Goal: Task Accomplishment & Management: Use online tool/utility

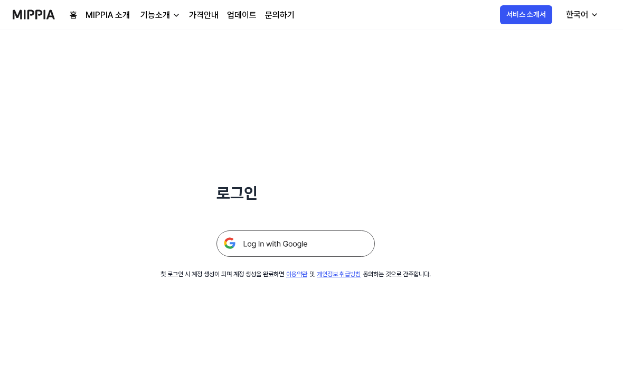
click at [303, 244] on img at bounding box center [295, 244] width 158 height 26
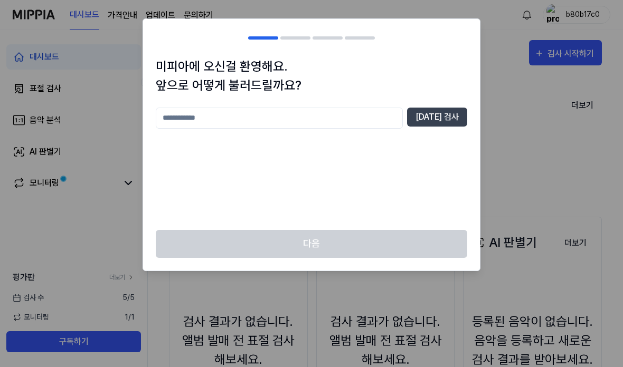
click at [343, 126] on input "text" at bounding box center [279, 118] width 247 height 21
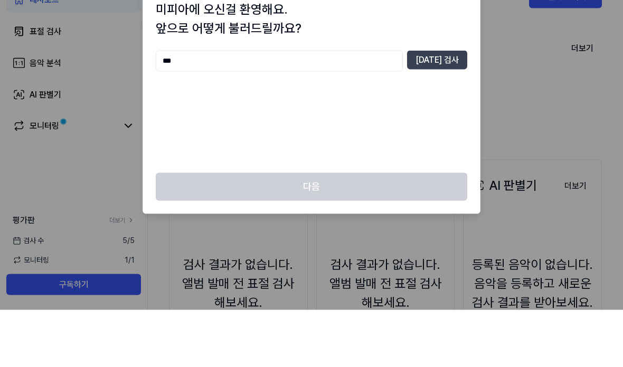
type input "***"
click at [445, 108] on button "중복 검사" at bounding box center [437, 117] width 60 height 19
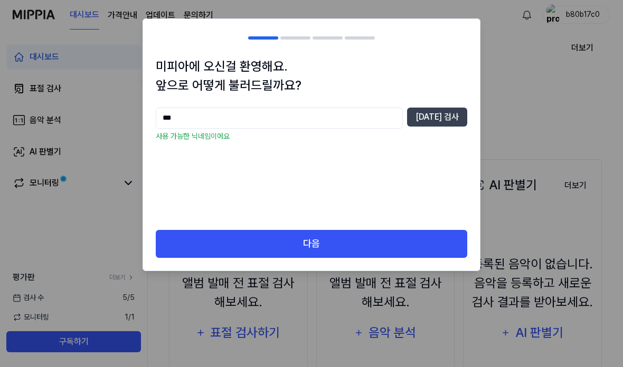
click at [375, 249] on button "다음" at bounding box center [311, 244] width 311 height 28
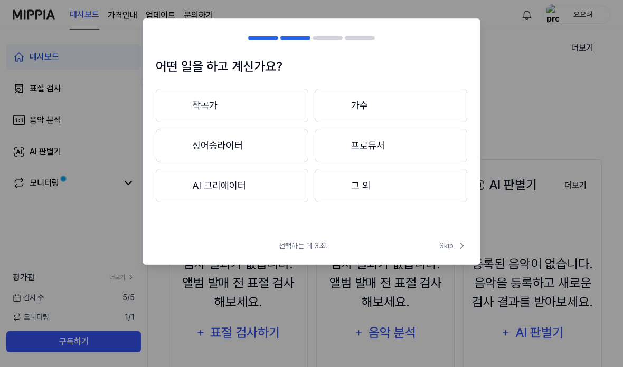
click at [363, 196] on button "그 외" at bounding box center [391, 186] width 153 height 34
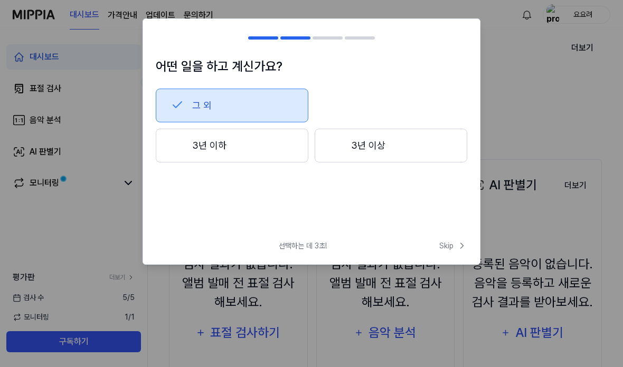
click at [444, 247] on span "Skip" at bounding box center [453, 246] width 28 height 11
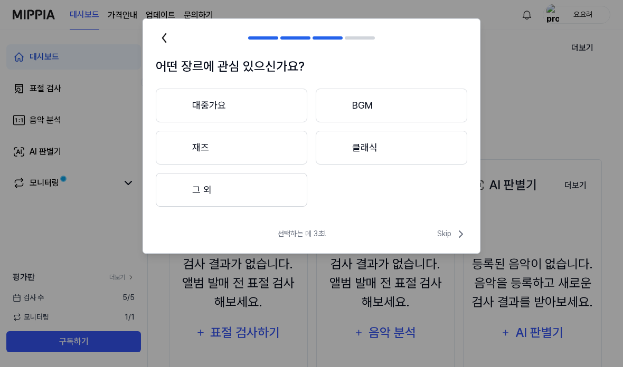
click at [251, 202] on button "그 외" at bounding box center [231, 190] width 151 height 34
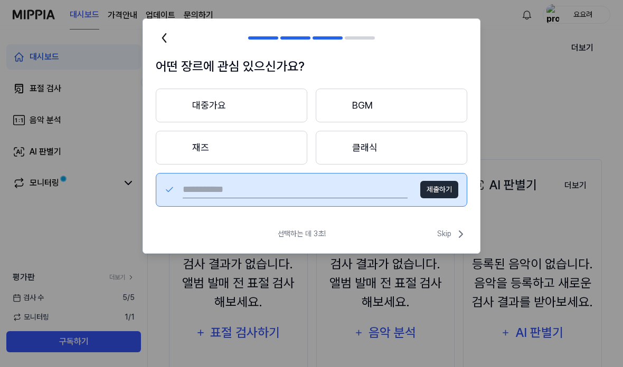
click at [449, 236] on span "Skip" at bounding box center [452, 234] width 30 height 13
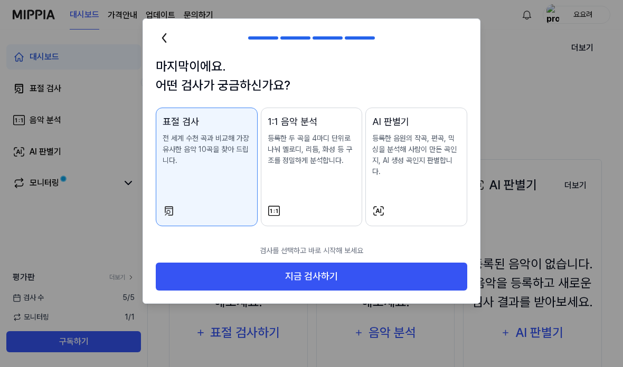
click at [319, 279] on button "지금 검사하기" at bounding box center [311, 277] width 311 height 28
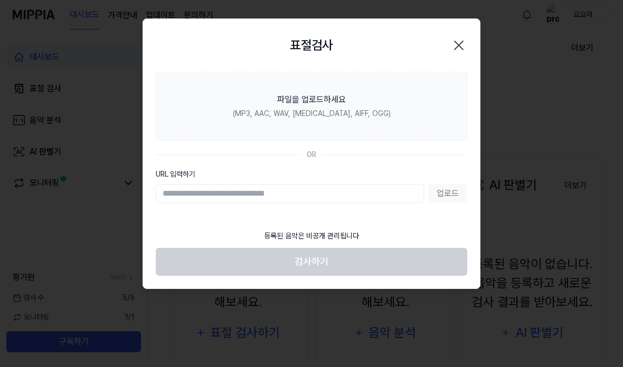
scroll to position [57, 0]
click at [359, 93] on label "파일을 업로드하세요 (MP3, AAC, WAV, FLAC, AIFF, OGG)" at bounding box center [311, 106] width 311 height 69
click at [0, 0] on input "파일을 업로드하세요 (MP3, AAC, WAV, FLAC, AIFF, OGG)" at bounding box center [0, 0] width 0 height 0
click at [376, 105] on label "파일을 업로드하세요 (MP3, AAC, WAV, FLAC, AIFF, OGG)" at bounding box center [311, 106] width 311 height 69
click at [0, 0] on input "파일을 업로드하세요 (MP3, AAC, WAV, FLAC, AIFF, OGG)" at bounding box center [0, 0] width 0 height 0
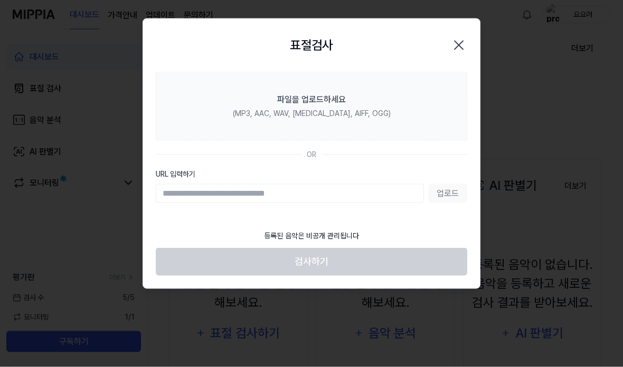
scroll to position [58, 0]
click at [323, 112] on div "(MP3, AAC, WAV, FLAC, AIFF, OGG)" at bounding box center [312, 113] width 158 height 11
click at [0, 0] on input "파일을 업로드하세요 (MP3, AAC, WAV, FLAC, AIFF, OGG)" at bounding box center [0, 0] width 0 height 0
click at [401, 109] on label "파일을 업로드하세요 (MP3, AAC, WAV, FLAC, AIFF, OGG)" at bounding box center [311, 106] width 311 height 69
click at [0, 0] on input "파일을 업로드하세요 (MP3, AAC, WAV, FLAC, AIFF, OGG)" at bounding box center [0, 0] width 0 height 0
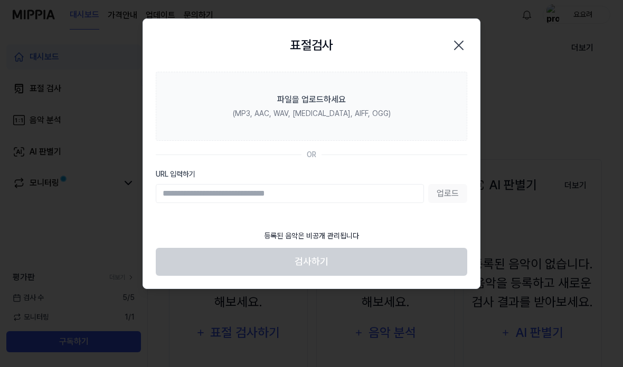
click at [395, 106] on label "파일을 업로드하세요 (MP3, AAC, WAV, FLAC, AIFF, OGG)" at bounding box center [311, 106] width 311 height 69
click at [0, 0] on input "파일을 업로드하세요 (MP3, AAC, WAV, FLAC, AIFF, OGG)" at bounding box center [0, 0] width 0 height 0
click at [460, 42] on icon "button" at bounding box center [458, 45] width 17 height 17
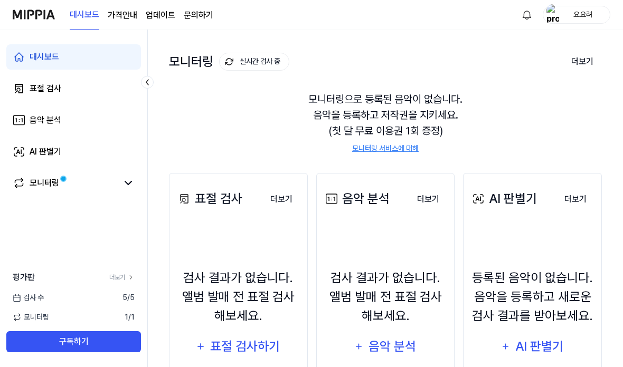
scroll to position [43, 0]
click at [233, 325] on div "검사 결과가 없습니다. 앨범 발매 전 표절 검사 해보세요." at bounding box center [238, 297] width 125 height 57
click at [208, 359] on button "표절 검사하기" at bounding box center [238, 347] width 98 height 25
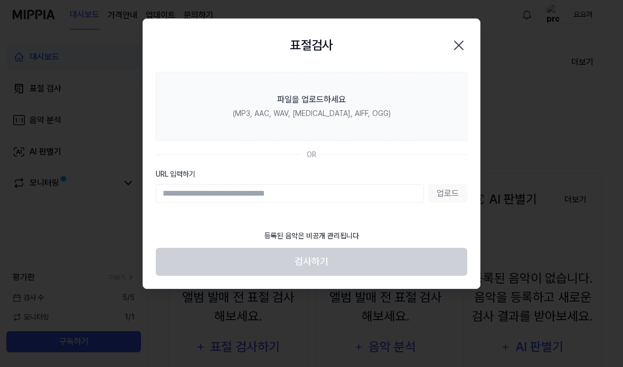
click at [361, 104] on label "파일을 업로드하세요 (MP3, AAC, WAV, FLAC, AIFF, OGG)" at bounding box center [311, 106] width 311 height 69
click at [0, 0] on input "파일을 업로드하세요 (MP3, AAC, WAV, FLAC, AIFF, OGG)" at bounding box center [0, 0] width 0 height 0
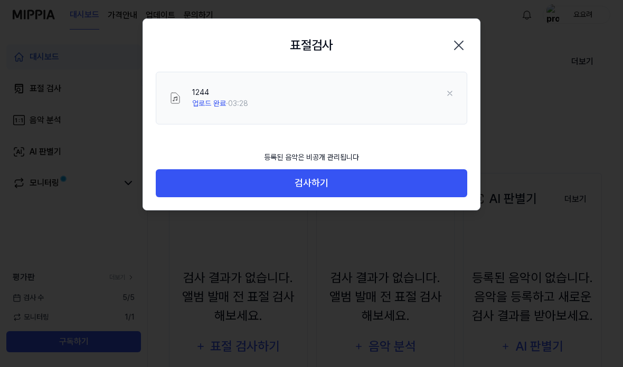
click at [402, 185] on button "검사하기" at bounding box center [311, 183] width 311 height 28
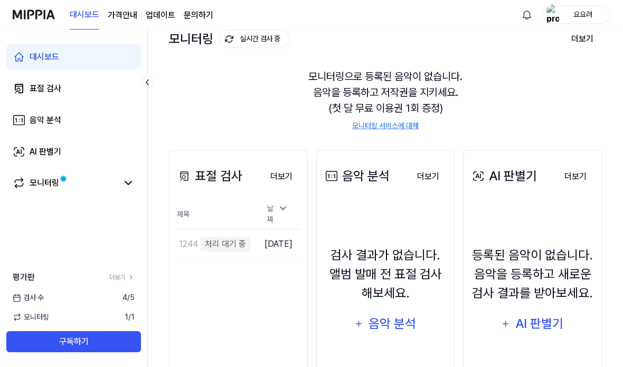
scroll to position [117, 0]
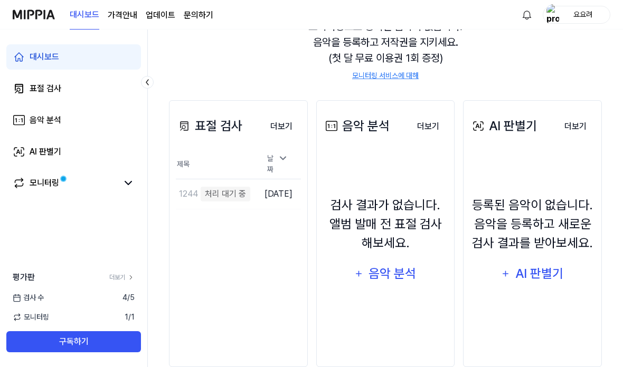
click at [122, 15] on page\) "가격안내" at bounding box center [123, 15] width 30 height 13
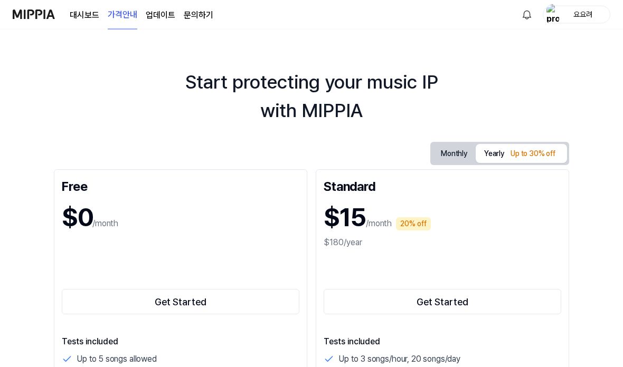
scroll to position [0, 0]
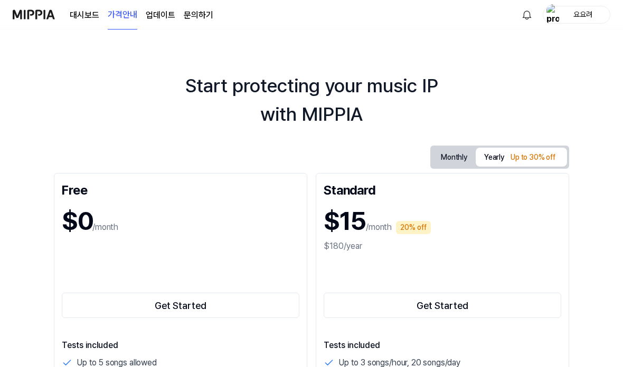
click at [81, 18] on link "대시보드" at bounding box center [85, 15] width 30 height 13
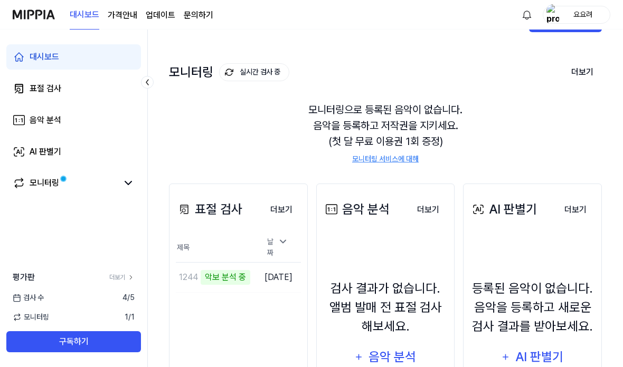
scroll to position [117, 0]
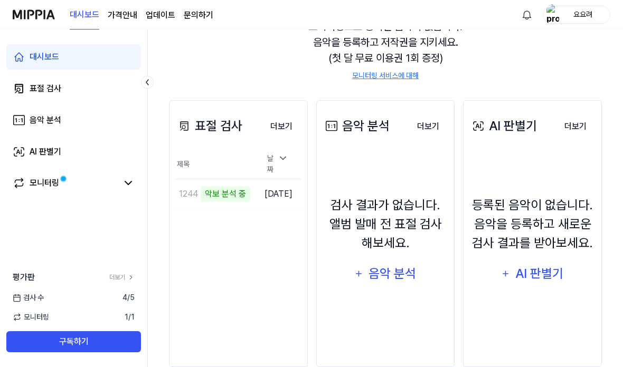
click at [233, 209] on td "1244 악보 분석 중 이동하기" at bounding box center [215, 194] width 79 height 30
click at [230, 207] on td "1244 악보 분석 중 이동하기" at bounding box center [215, 194] width 79 height 30
click at [283, 132] on button "더보기" at bounding box center [281, 126] width 39 height 21
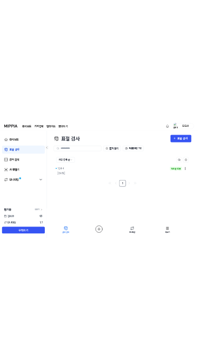
scroll to position [16, 0]
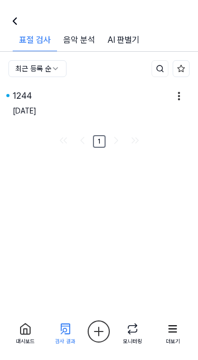
click at [78, 90] on div "1244" at bounding box center [91, 96] width 156 height 13
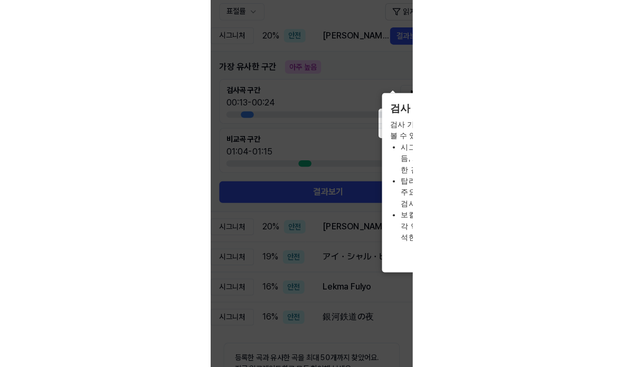
scroll to position [0, 0]
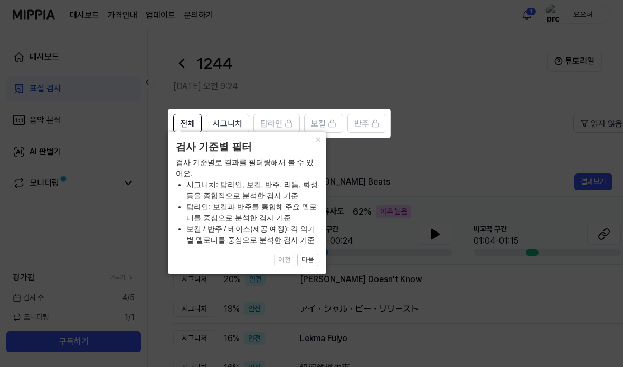
click at [309, 262] on button "다음" at bounding box center [307, 260] width 21 height 13
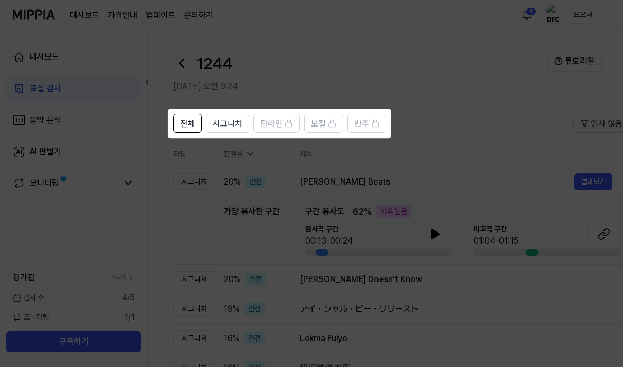
scroll to position [0, 16]
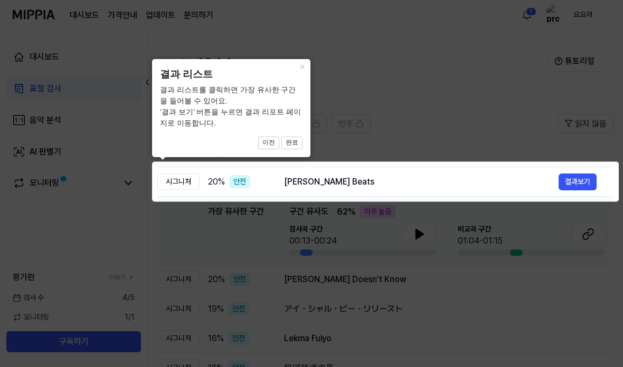
click at [573, 183] on button "결과보기" at bounding box center [577, 182] width 38 height 17
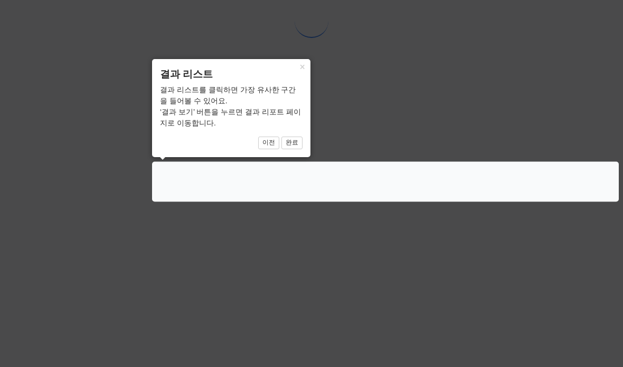
click at [292, 133] on div "× 결과 리스트 결과 리스트를 클릭하면 가장 유사한 구간을 들어볼 수 있어요. ‘결과 보기’ 버튼을 누르면 결과 리포트 페이지로 이동합니다. …" at bounding box center [231, 108] width 158 height 98
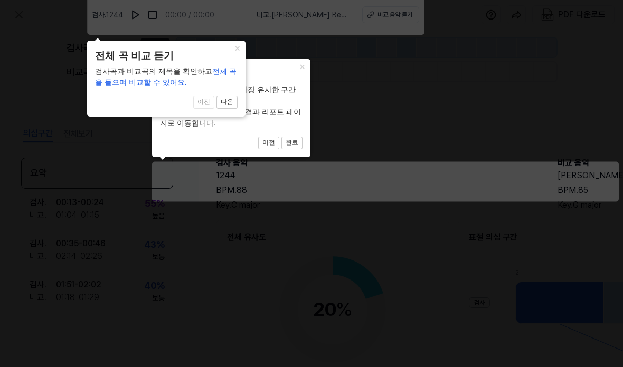
click at [297, 142] on button "완료" at bounding box center [291, 143] width 21 height 13
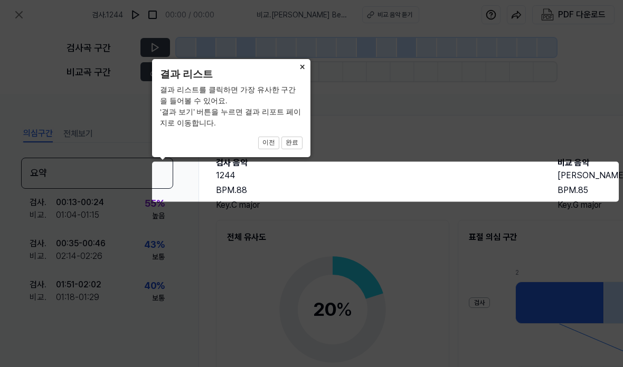
click at [294, 144] on button "완료" at bounding box center [291, 143] width 21 height 13
click at [301, 66] on button "×" at bounding box center [301, 66] width 17 height 15
click at [273, 144] on button "이전" at bounding box center [268, 143] width 21 height 13
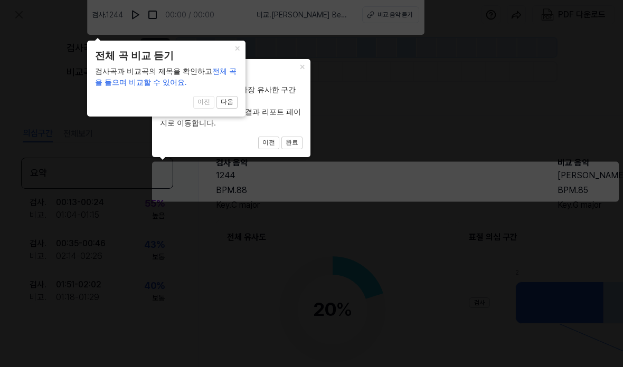
click at [281, 137] on button "다음" at bounding box center [291, 143] width 21 height 13
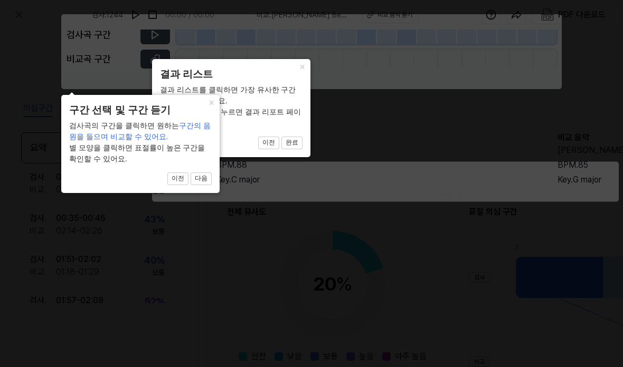
click at [293, 74] on button "×" at bounding box center [301, 66] width 17 height 15
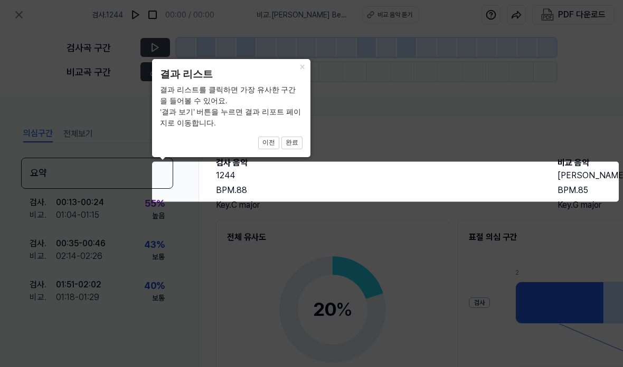
click at [304, 68] on button "×" at bounding box center [301, 66] width 17 height 15
click at [298, 65] on button "×" at bounding box center [301, 66] width 17 height 15
click at [295, 143] on button "완료" at bounding box center [291, 143] width 21 height 13
click at [294, 146] on button "완료" at bounding box center [291, 143] width 21 height 13
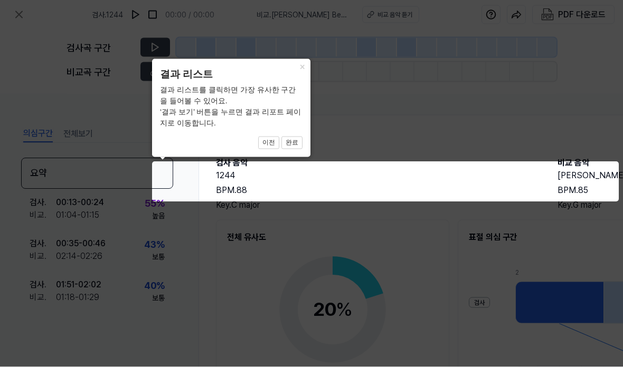
scroll to position [0, 0]
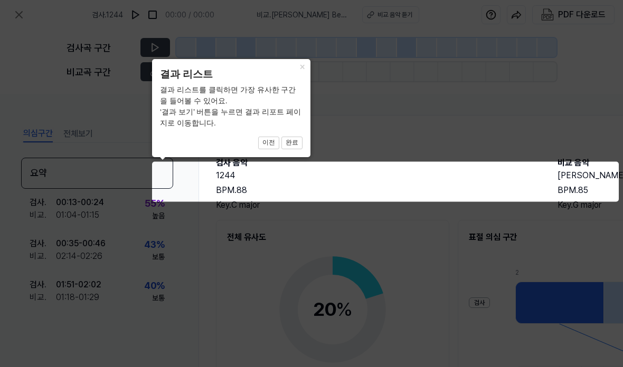
click at [295, 141] on button "완료" at bounding box center [291, 143] width 21 height 13
click at [293, 144] on button "완료" at bounding box center [291, 143] width 21 height 13
click at [292, 143] on button "완료" at bounding box center [291, 143] width 21 height 13
click at [297, 139] on button "완료" at bounding box center [291, 143] width 21 height 13
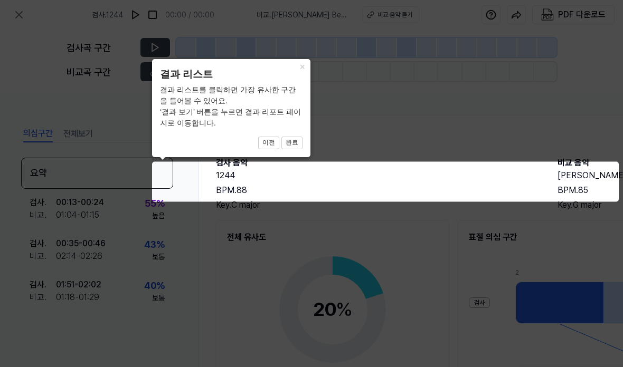
click at [297, 139] on button "완료" at bounding box center [291, 143] width 21 height 13
click at [296, 141] on button "완료" at bounding box center [291, 143] width 21 height 13
click at [298, 68] on button "×" at bounding box center [301, 66] width 17 height 15
click at [298, 67] on button "×" at bounding box center [301, 66] width 17 height 15
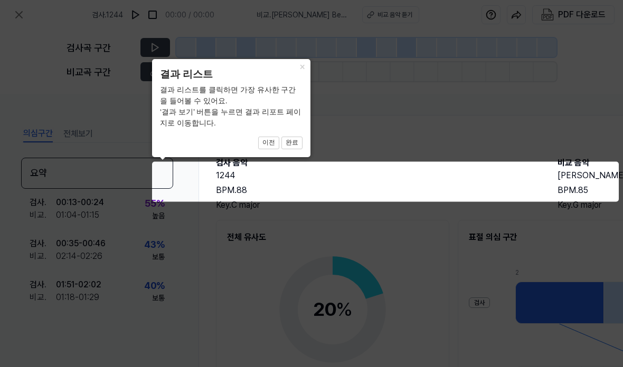
click at [298, 67] on button "×" at bounding box center [301, 66] width 17 height 15
click at [301, 69] on button "×" at bounding box center [301, 66] width 17 height 15
click at [301, 68] on button "×" at bounding box center [301, 66] width 17 height 15
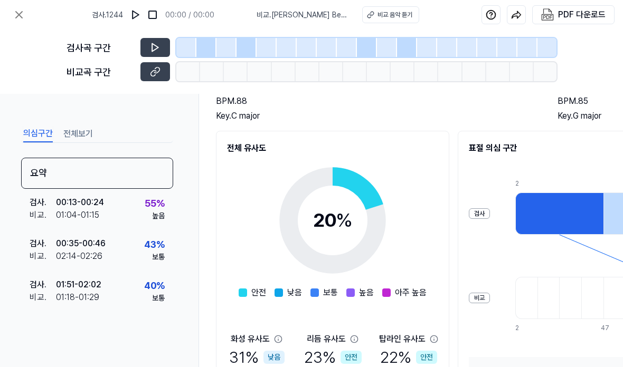
scroll to position [88, 0]
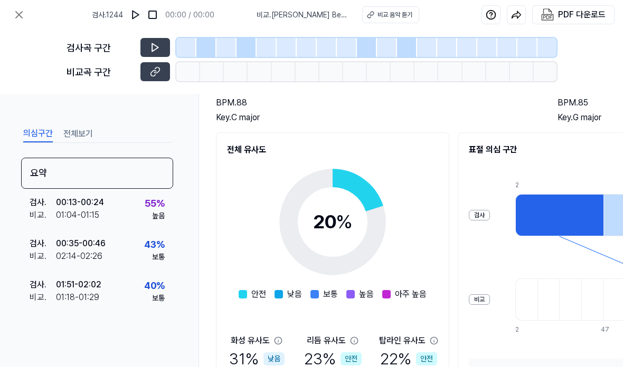
click at [75, 137] on button "전체보기" at bounding box center [78, 134] width 30 height 17
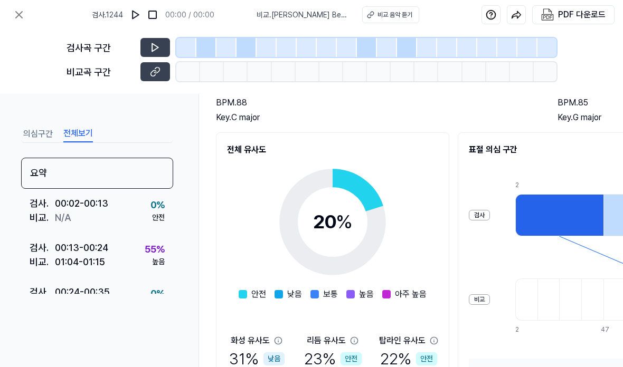
click at [19, 23] on button at bounding box center [18, 14] width 21 height 21
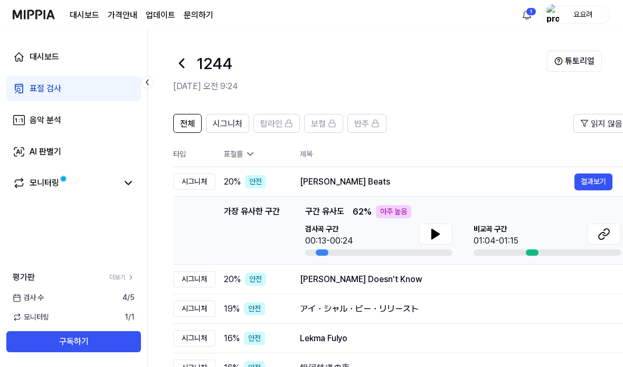
click at [430, 236] on icon at bounding box center [435, 234] width 13 height 13
click at [439, 230] on icon at bounding box center [435, 234] width 13 height 13
click at [435, 238] on icon at bounding box center [435, 234] width 13 height 13
click at [0, 0] on button "결과보기" at bounding box center [0, 0] width 0 height 0
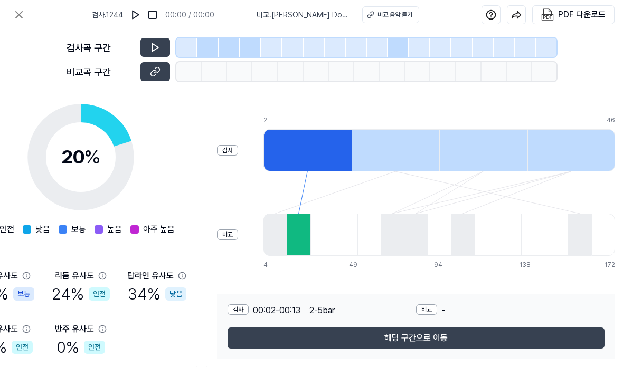
scroll to position [152, 252]
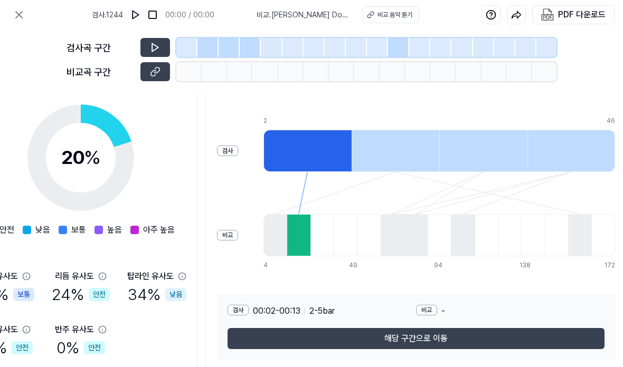
click at [444, 328] on button "해당 구간으로 이동" at bounding box center [416, 338] width 377 height 21
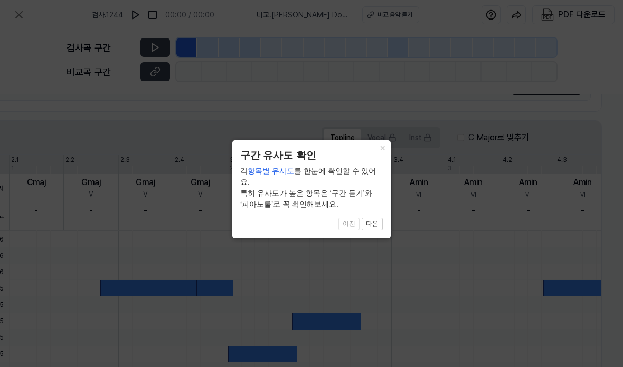
scroll to position [134, 230]
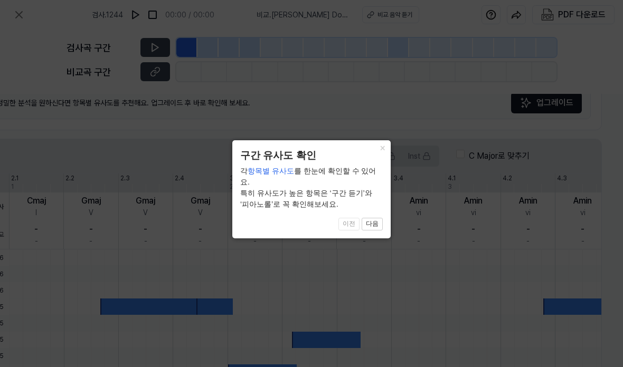
click at [373, 218] on button "다음" at bounding box center [372, 224] width 21 height 13
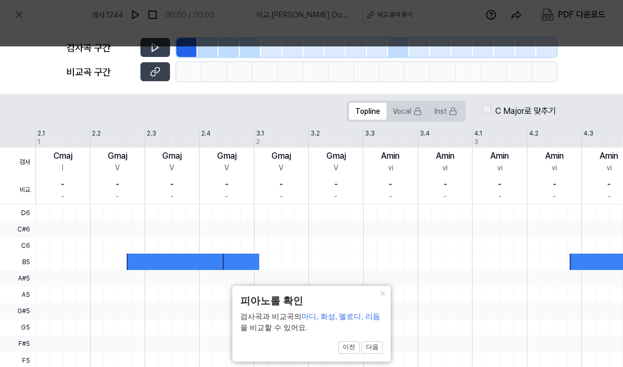
click at [379, 346] on button "다음" at bounding box center [372, 348] width 21 height 13
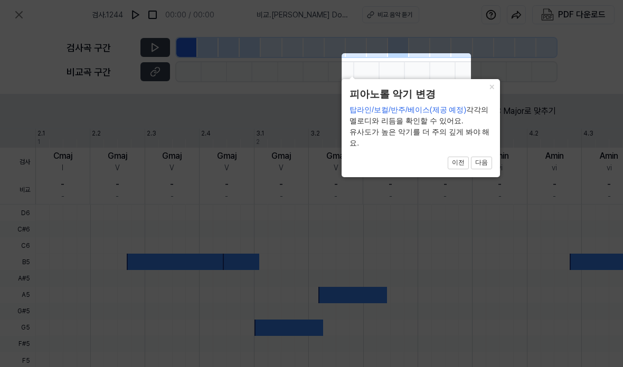
click at [482, 162] on button "다음" at bounding box center [481, 163] width 21 height 13
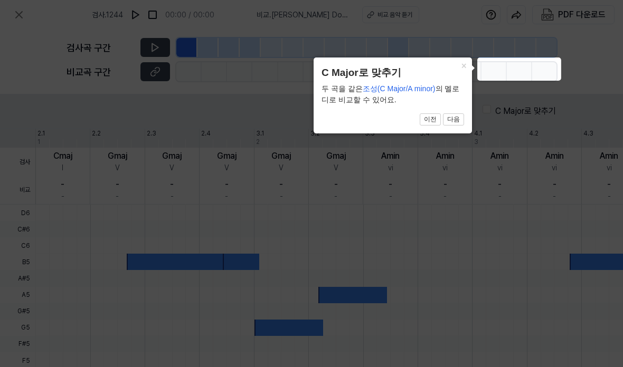
click at [457, 120] on button "다음" at bounding box center [453, 119] width 21 height 13
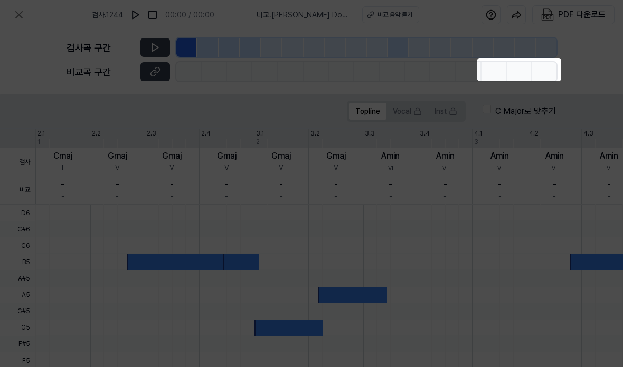
scroll to position [291, 230]
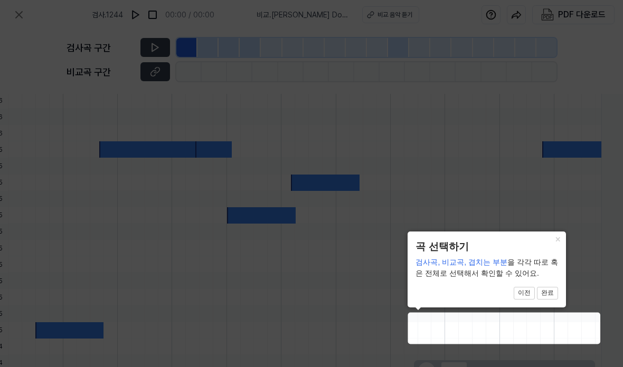
click at [546, 292] on button "완료" at bounding box center [547, 293] width 21 height 13
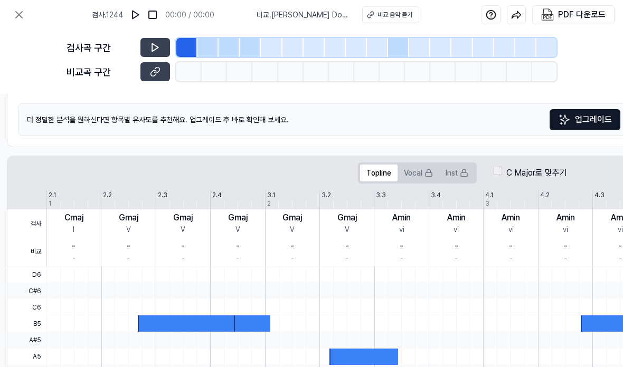
scroll to position [103, 190]
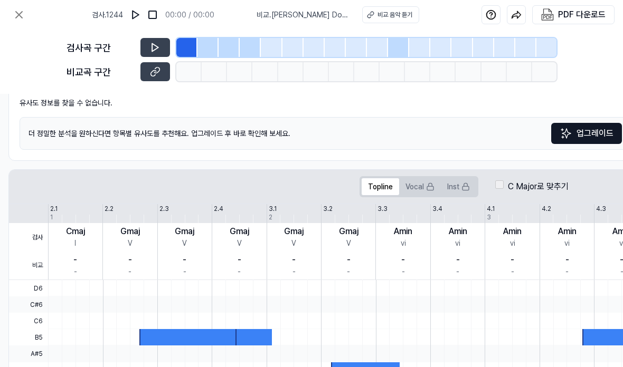
click at [153, 42] on icon at bounding box center [155, 47] width 11 height 11
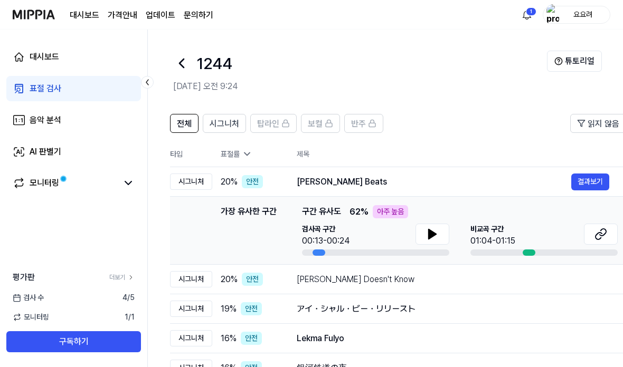
scroll to position [0, 3]
click at [467, 280] on div "Scotty Doesn't Know" at bounding box center [453, 279] width 312 height 13
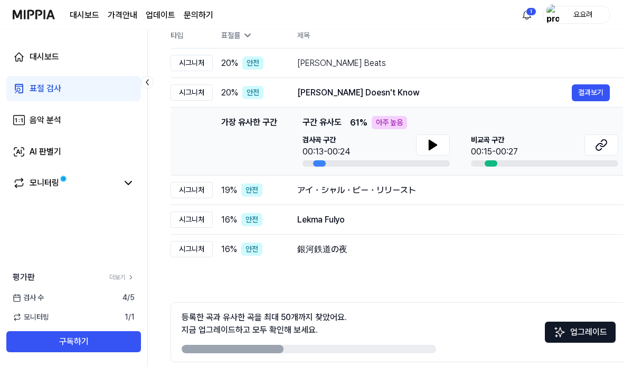
scroll to position [122, 0]
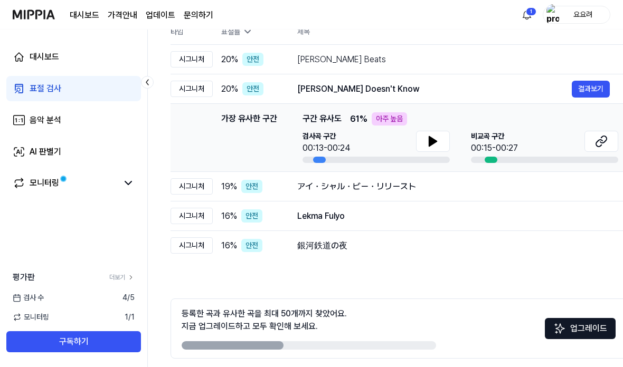
click at [466, 198] on td "アイ・シャル・ビー・リリースト 결과보기" at bounding box center [453, 187] width 346 height 30
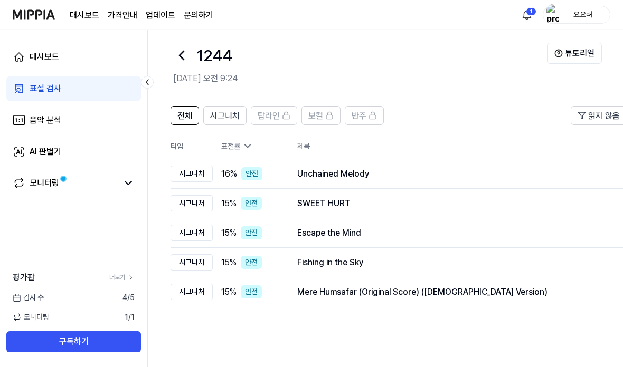
scroll to position [0, 0]
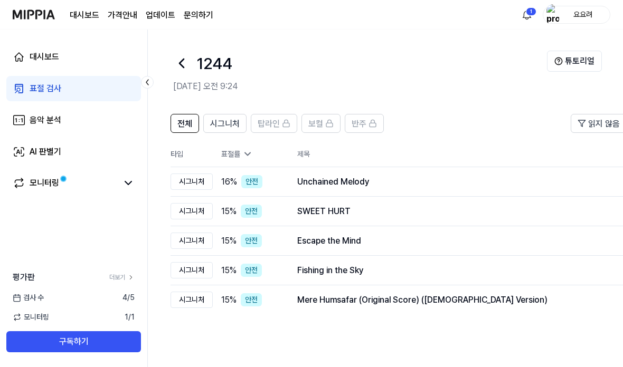
click at [460, 187] on div "Unchained Melody" at bounding box center [453, 182] width 312 height 13
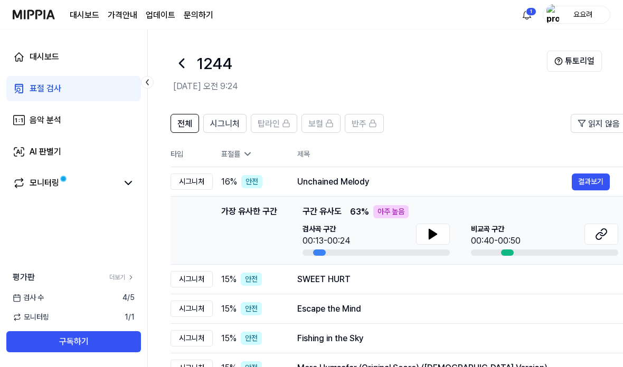
scroll to position [7, 0]
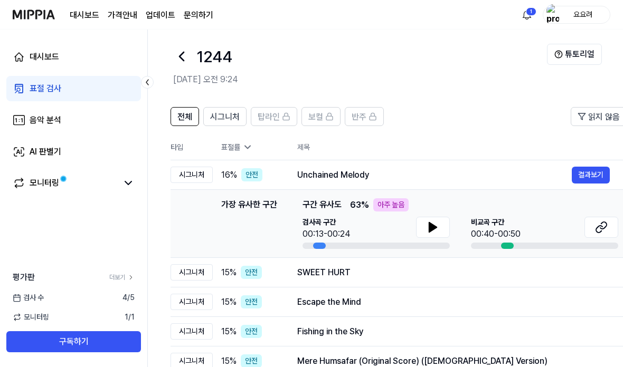
click at [318, 116] on span "보컬" at bounding box center [315, 117] width 15 height 13
click at [328, 115] on icon at bounding box center [329, 116] width 8 height 8
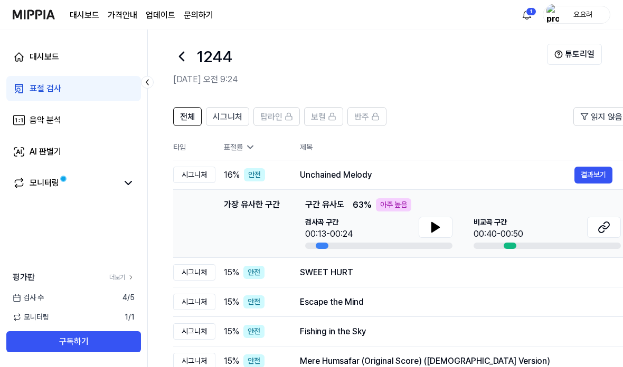
scroll to position [0, 0]
click at [318, 122] on span "보컬" at bounding box center [318, 117] width 15 height 13
click at [329, 117] on rect at bounding box center [332, 118] width 6 height 4
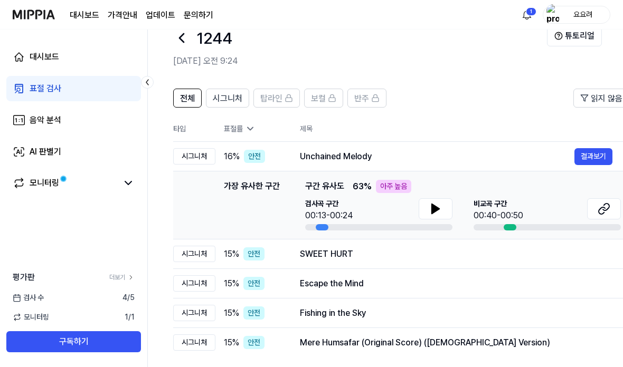
scroll to position [22, 0]
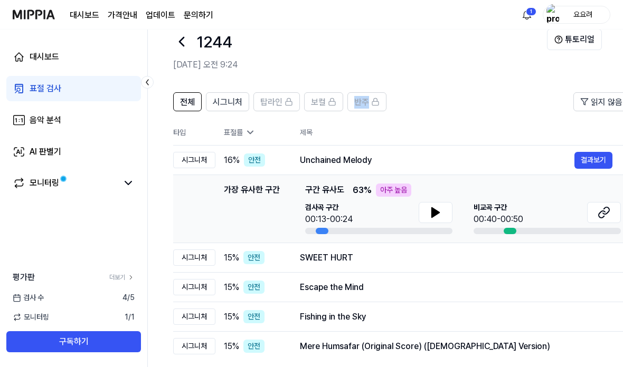
click at [326, 103] on div "보컬" at bounding box center [323, 102] width 25 height 14
click at [459, 76] on header "1244 2025.08.28 오전 9:24 튜토리얼" at bounding box center [385, 45] width 475 height 74
click at [453, 91] on div "전체 시그니처 탑라인 보컬 반주 읽지 않음 전체 시그니처 탑라인 보컬 반주 타입 표절률 제목 표절률 읽지 않음 시그니처 16 % 안전 Unch…" at bounding box center [573, 296] width 851 height 429
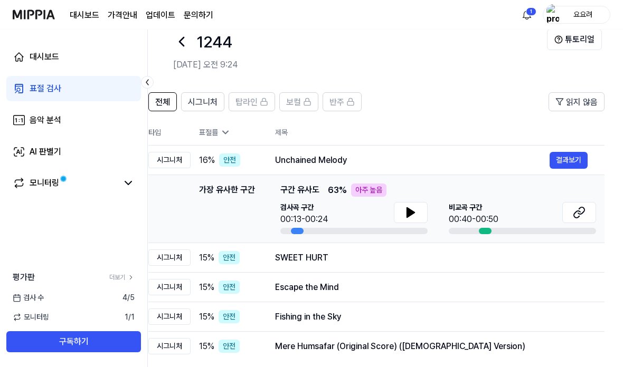
click at [583, 42] on button "튜토리얼" at bounding box center [574, 39] width 55 height 21
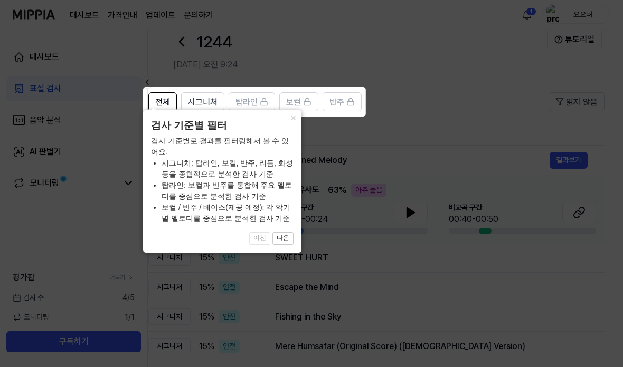
click at [286, 240] on button "다음" at bounding box center [282, 238] width 21 height 13
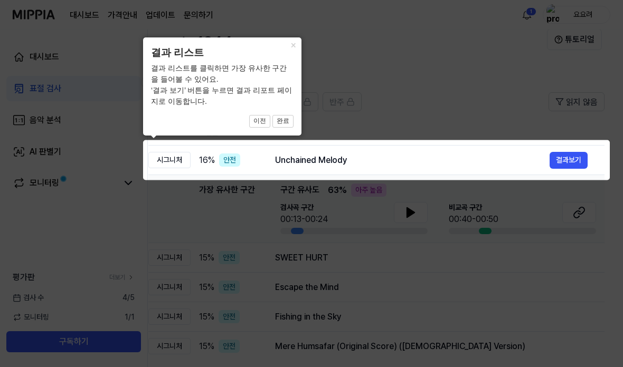
click at [299, 49] on button "×" at bounding box center [293, 44] width 17 height 15
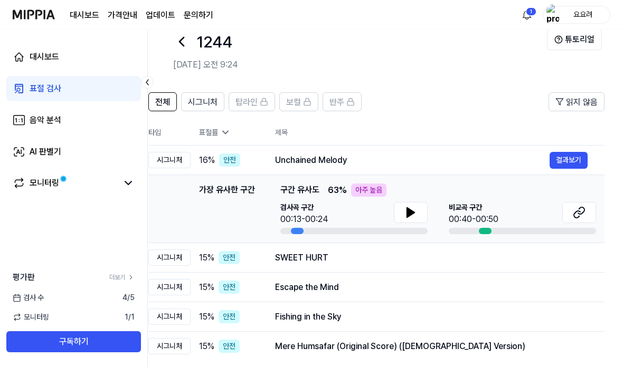
click at [290, 102] on span "보컬" at bounding box center [293, 102] width 15 height 13
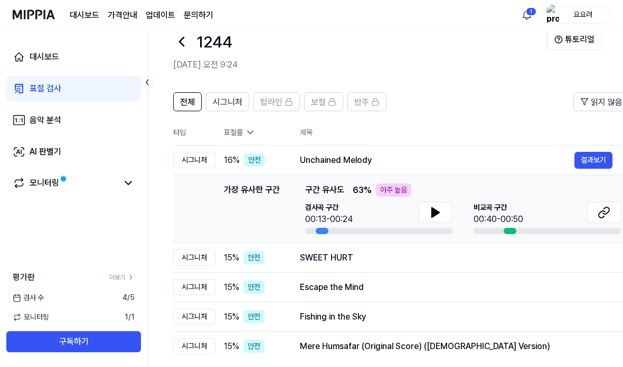
scroll to position [0, 0]
click at [102, 188] on link "모니터링" at bounding box center [65, 183] width 105 height 13
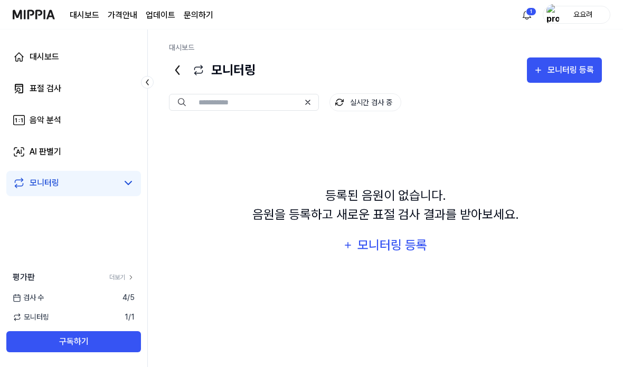
click at [107, 197] on div "대시보드 표절 검사 음악 분석 AI 판별기 모니터링" at bounding box center [73, 121] width 147 height 182
click at [371, 245] on div "모니터링 등록" at bounding box center [392, 245] width 72 height 20
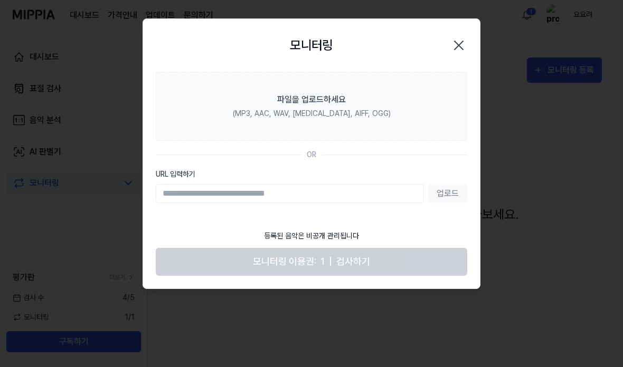
click at [320, 93] on label "파일을 업로드하세요 (MP3, AAC, WAV, FLAC, AIFF, OGG)" at bounding box center [311, 106] width 311 height 69
click at [0, 0] on input "파일을 업로드하세요 (MP3, AAC, WAV, FLAC, AIFF, OGG)" at bounding box center [0, 0] width 0 height 0
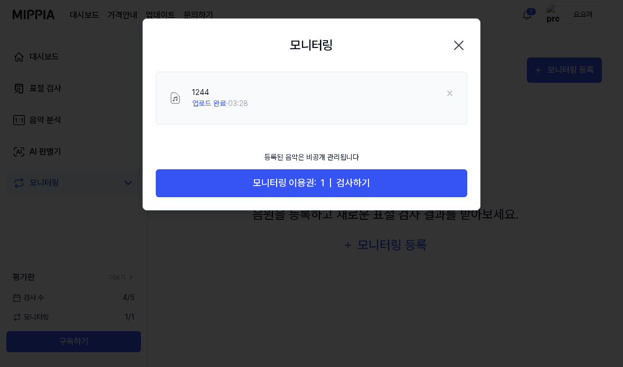
click at [301, 191] on button "모니터링 이용권: 1 | 검사하기" at bounding box center [311, 183] width 311 height 28
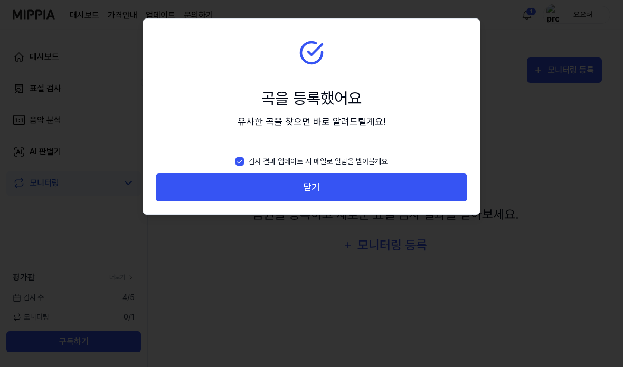
click at [313, 187] on button "닫기" at bounding box center [311, 188] width 311 height 28
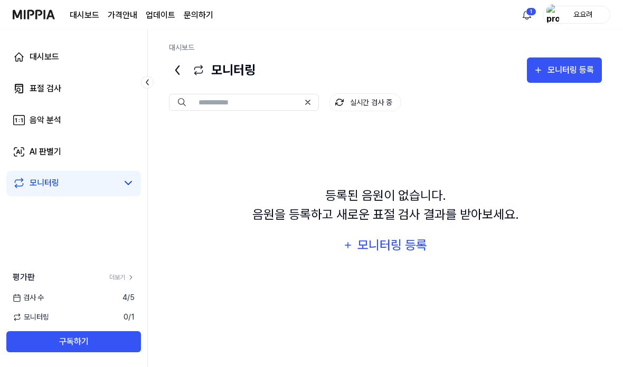
click at [123, 154] on link "AI 판별기" at bounding box center [73, 151] width 135 height 25
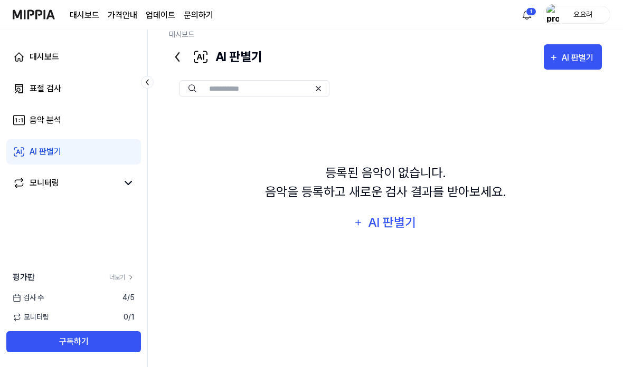
click at [378, 231] on div "AI 판별기" at bounding box center [392, 223] width 51 height 20
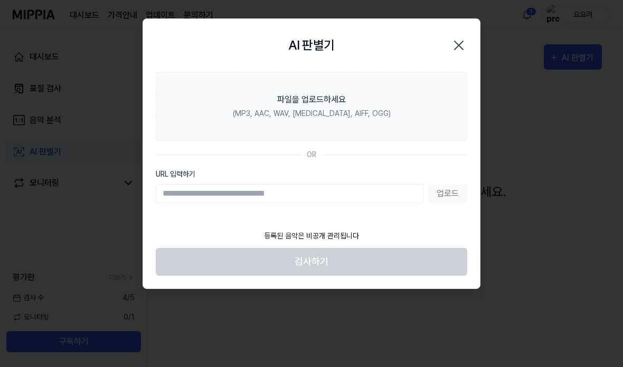
click at [366, 85] on label "파일을 업로드하세요 (MP3, AAC, WAV, FLAC, AIFF, OGG)" at bounding box center [311, 106] width 311 height 69
click at [0, 0] on input "파일을 업로드하세요 (MP3, AAC, WAV, FLAC, AIFF, OGG)" at bounding box center [0, 0] width 0 height 0
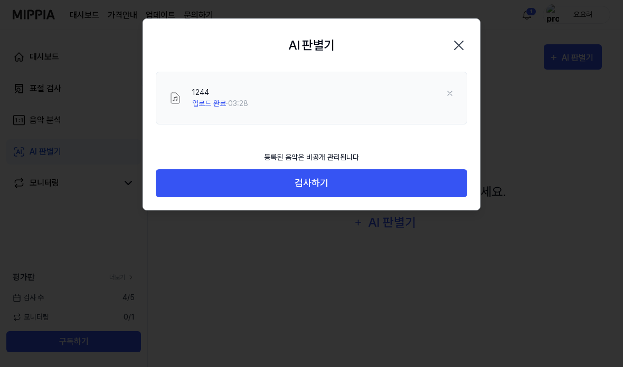
click at [410, 186] on button "검사하기" at bounding box center [311, 183] width 311 height 28
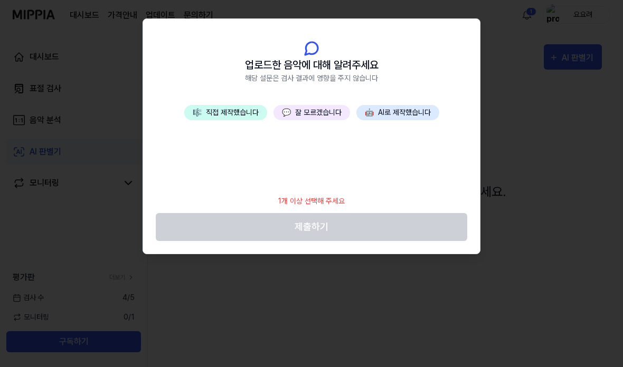
click at [249, 115] on button "🎼 직접 제작했습니다" at bounding box center [225, 112] width 83 height 15
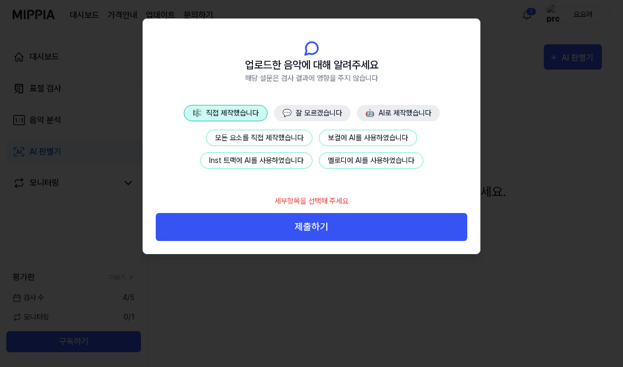
click at [286, 137] on button "모든 요소를 직접 제작했습니다" at bounding box center [259, 138] width 107 height 16
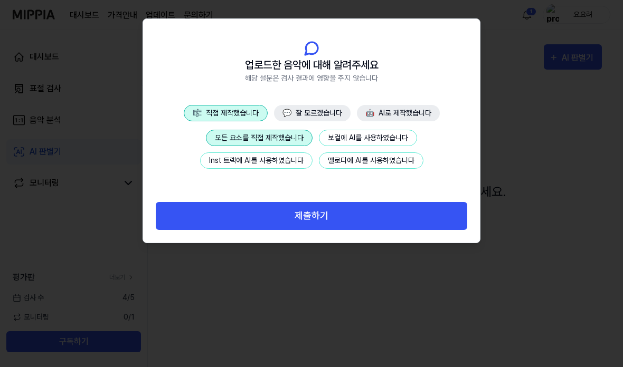
click at [299, 214] on button "제출하기" at bounding box center [311, 216] width 311 height 28
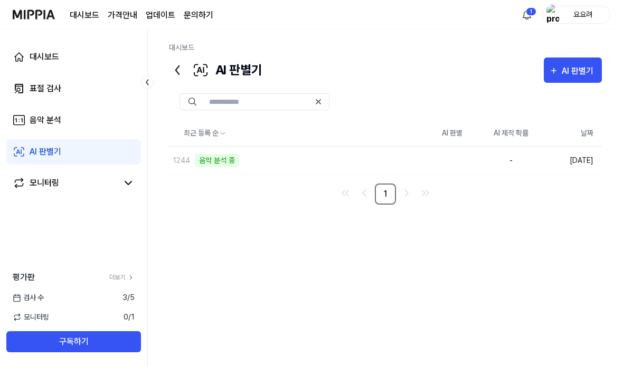
click at [321, 196] on nav "1" at bounding box center [385, 194] width 433 height 21
click at [67, 188] on link "모니터링" at bounding box center [65, 183] width 105 height 13
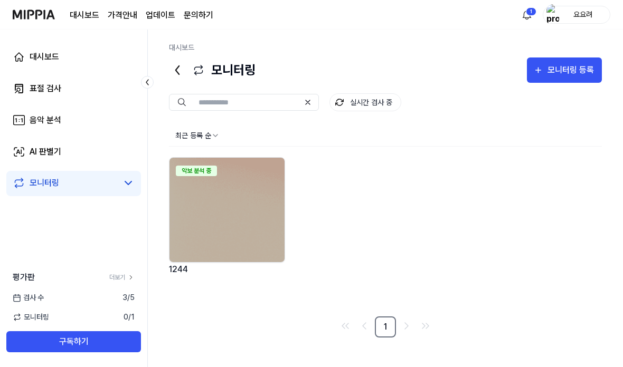
click at [127, 150] on link "AI 판별기" at bounding box center [73, 151] width 135 height 25
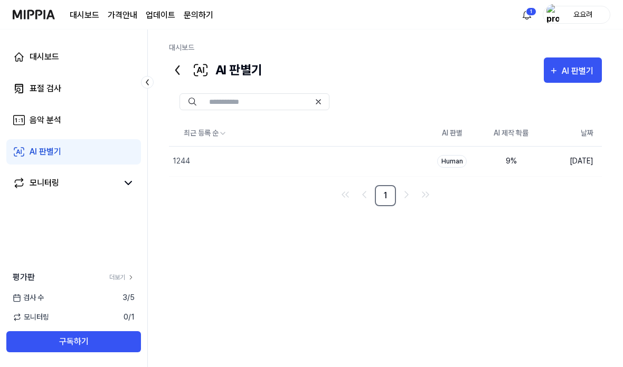
click at [73, 126] on link "음악 분석" at bounding box center [73, 120] width 135 height 25
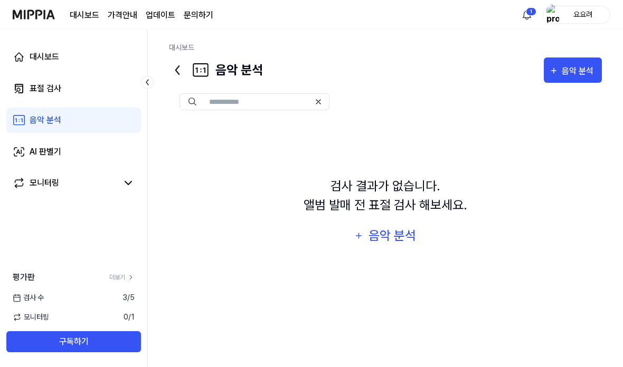
click at [383, 246] on div "음악 분석" at bounding box center [392, 236] width 50 height 20
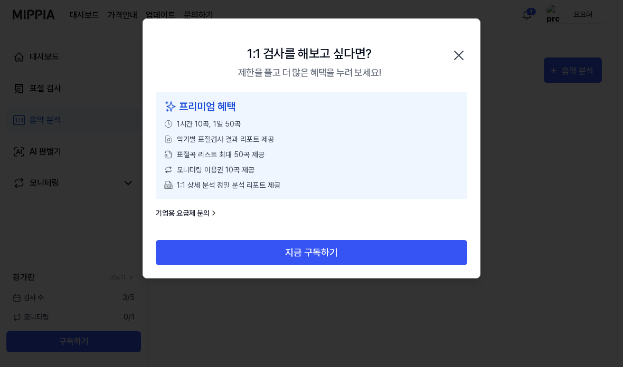
click at [460, 54] on icon "button" at bounding box center [458, 55] width 8 height 8
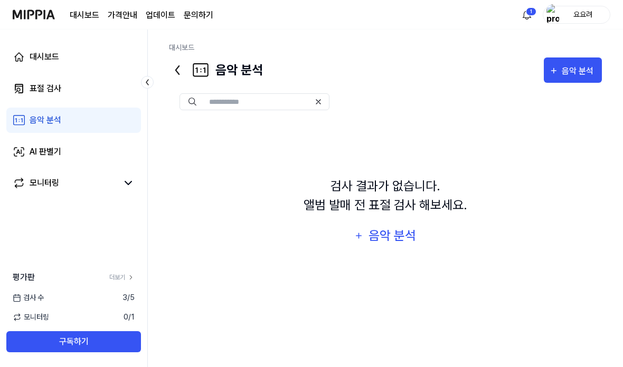
click at [88, 17] on link "대시보드" at bounding box center [85, 15] width 30 height 13
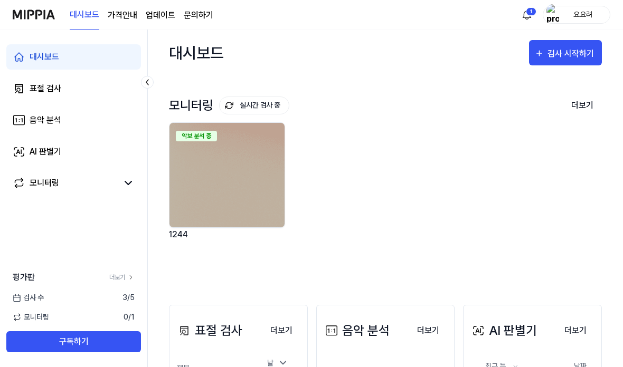
click at [121, 20] on page\) "가격안내" at bounding box center [123, 15] width 30 height 13
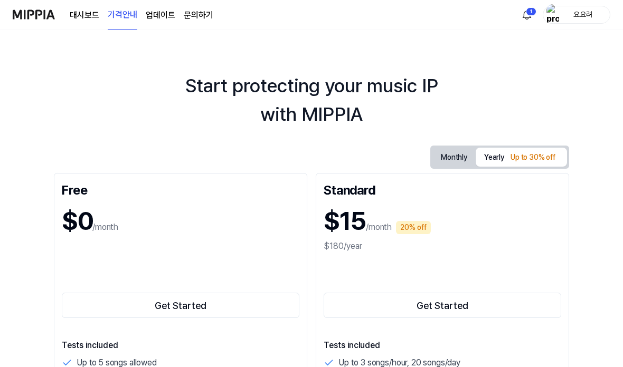
click at [89, 14] on link "대시보드" at bounding box center [85, 15] width 30 height 13
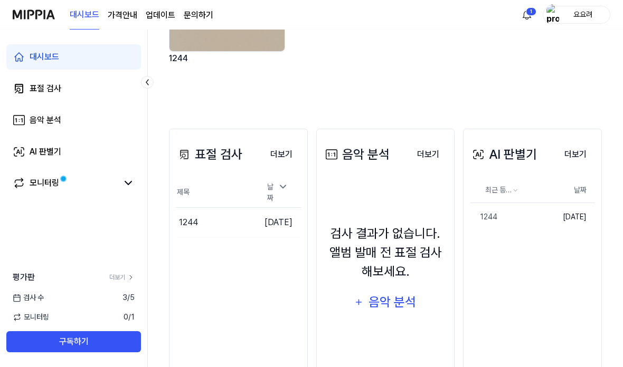
scroll to position [182, 0]
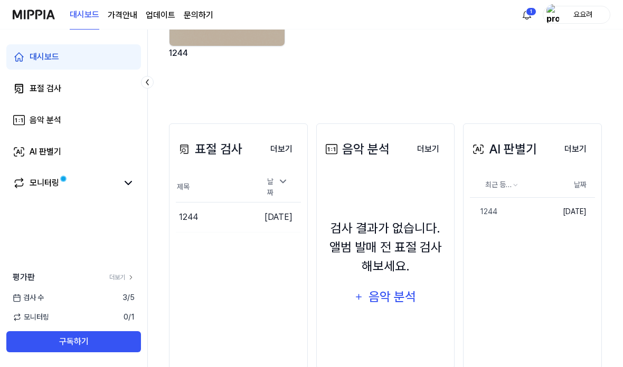
click at [574, 147] on button "더보기" at bounding box center [575, 149] width 39 height 21
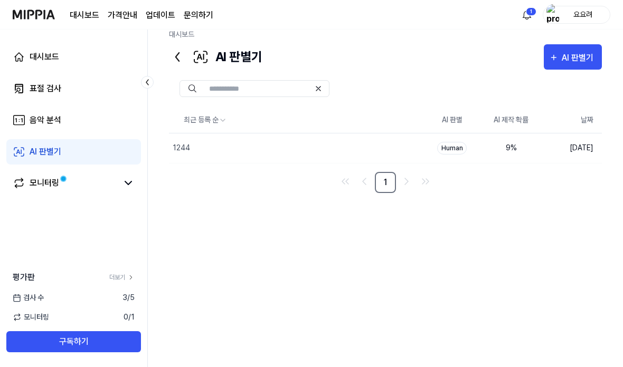
scroll to position [42, 0]
click at [476, 133] on td "Human" at bounding box center [451, 148] width 59 height 30
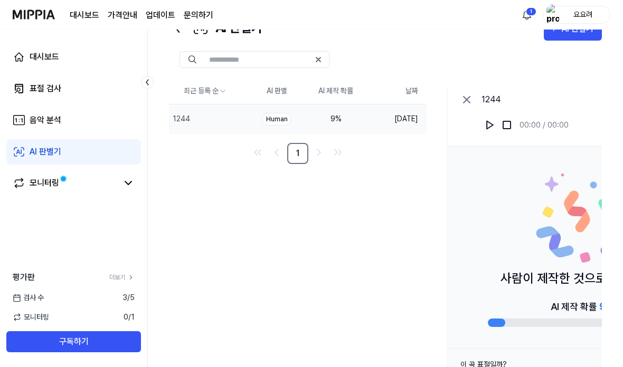
click at [573, 128] on div "1244 00:00 / 00:00" at bounding box center [583, 115] width 270 height 64
click at [468, 96] on icon at bounding box center [466, 99] width 13 height 13
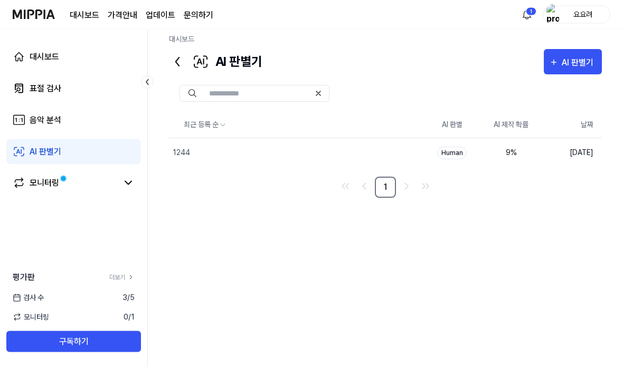
scroll to position [0, 0]
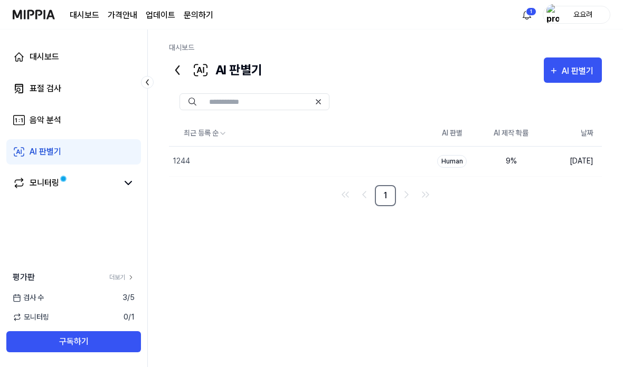
click at [62, 175] on span at bounding box center [63, 178] width 7 height 7
